Goal: Transaction & Acquisition: Purchase product/service

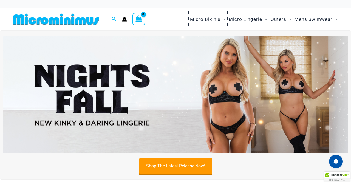
click at [214, 21] on span "Micro Bikinis" at bounding box center [205, 19] width 30 height 14
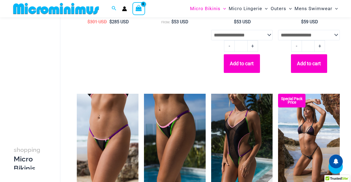
scroll to position [314, 0]
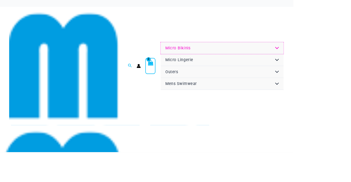
click at [293, 59] on link "Micro Bikinis" at bounding box center [265, 58] width 147 height 14
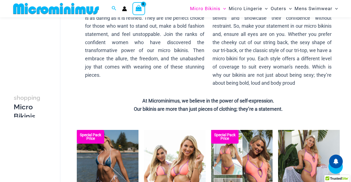
scroll to position [709, 0]
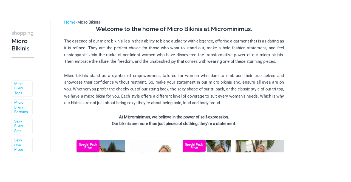
scroll to position [91, 0]
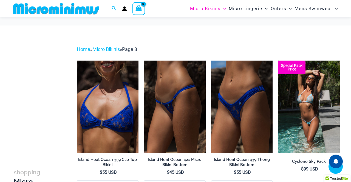
scroll to position [139, 0]
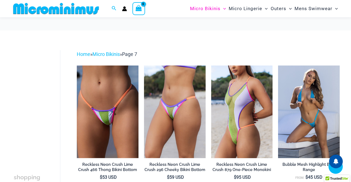
scroll to position [113, 0]
